Goal: Task Accomplishment & Management: Manage account settings

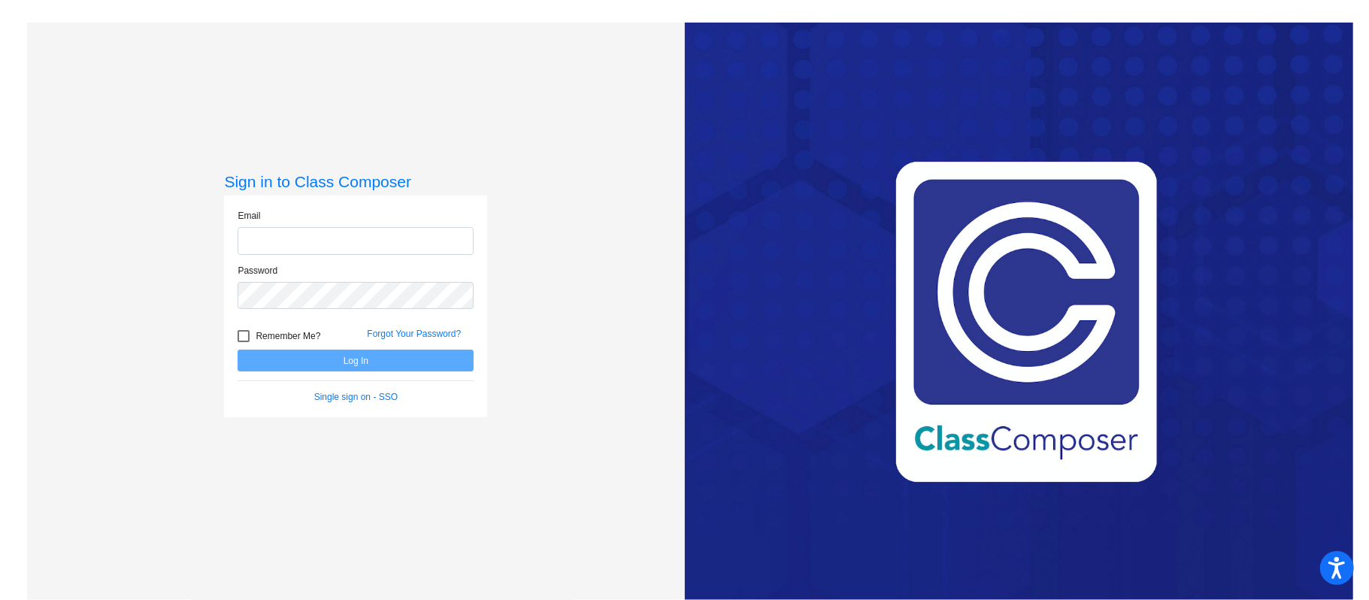
click at [392, 256] on div "Email" at bounding box center [355, 236] width 259 height 55
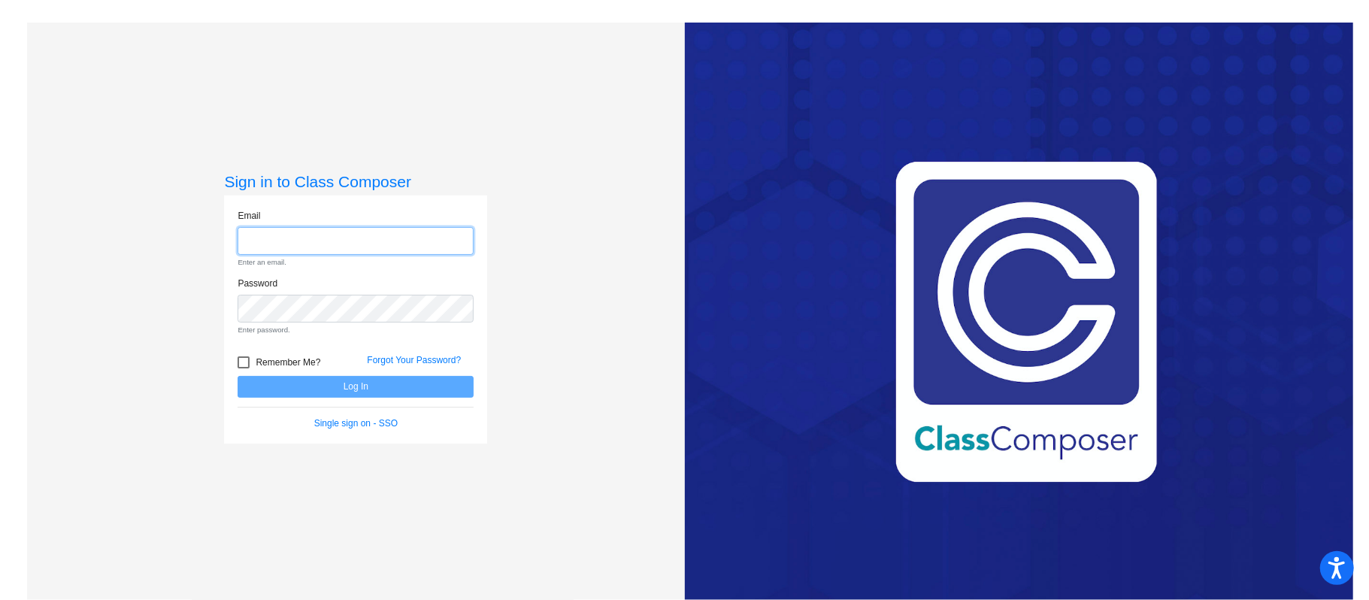
click at [391, 247] on input "email" at bounding box center [356, 241] width 236 height 28
type input "[PERSON_NAME][EMAIL_ADDRESS][PERSON_NAME][DOMAIN_NAME]"
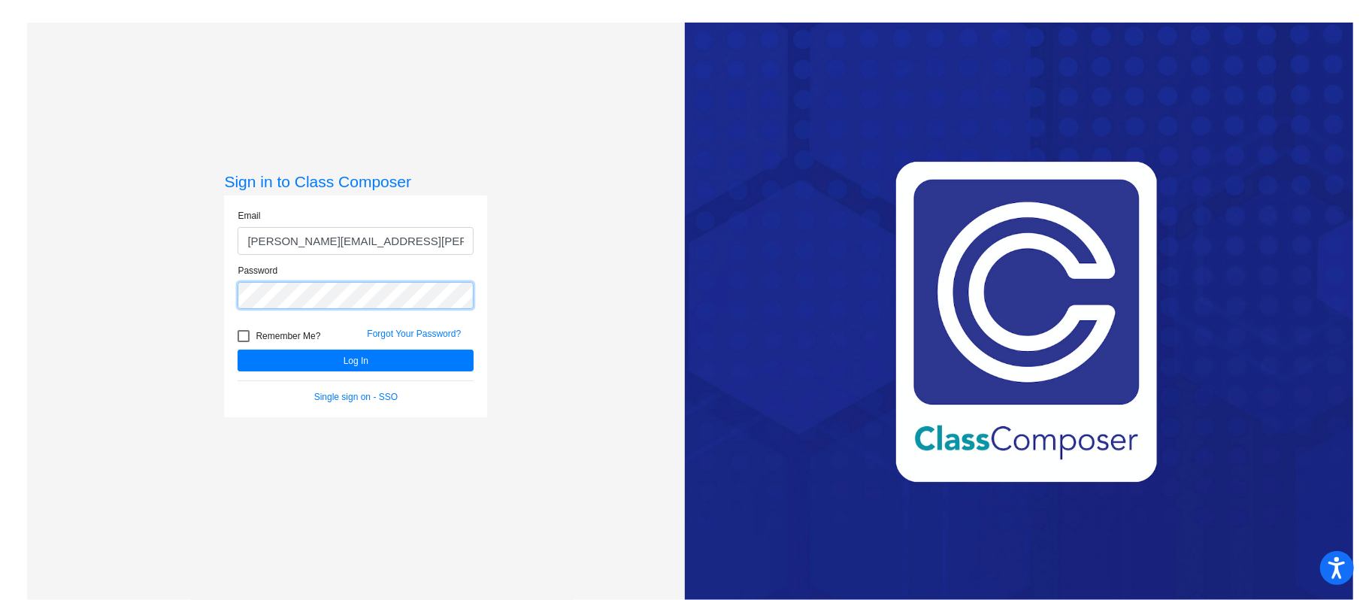
click at [238, 350] on button "Log In" at bounding box center [356, 361] width 236 height 22
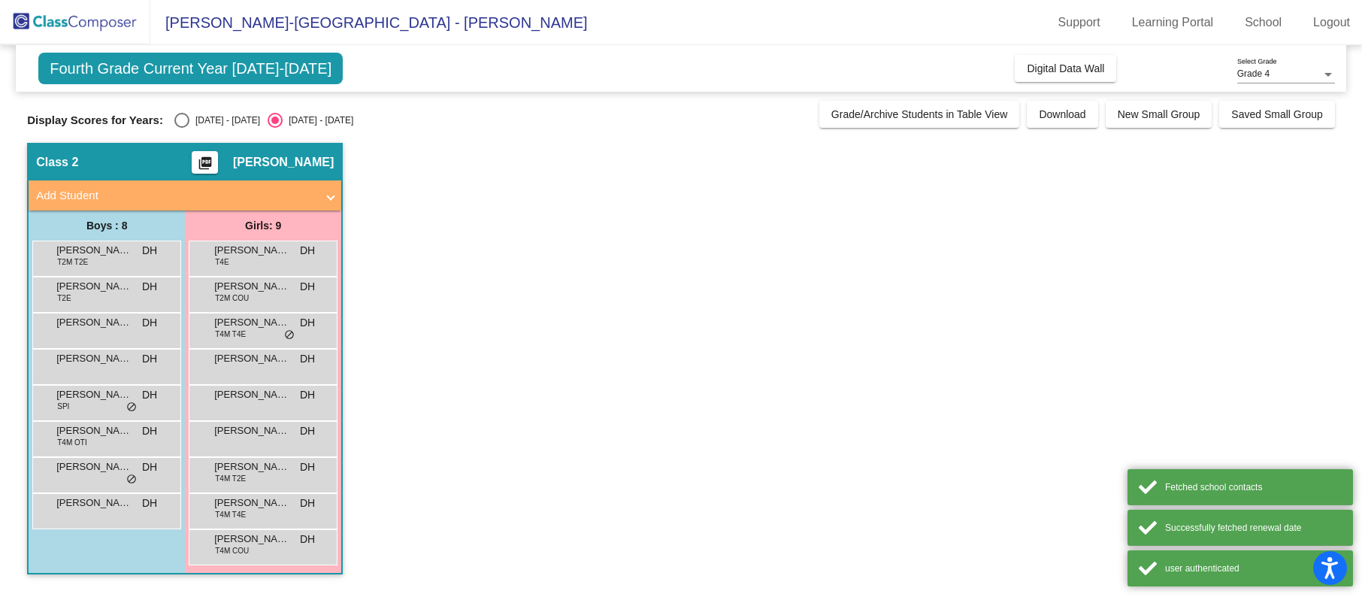
click at [189, 118] on label "[DATE] - [DATE]" at bounding box center [217, 120] width 86 height 15
click at [182, 128] on input "[DATE] - [DATE]" at bounding box center [181, 128] width 1 height 1
radio input "true"
